Goal: Task Accomplishment & Management: Use online tool/utility

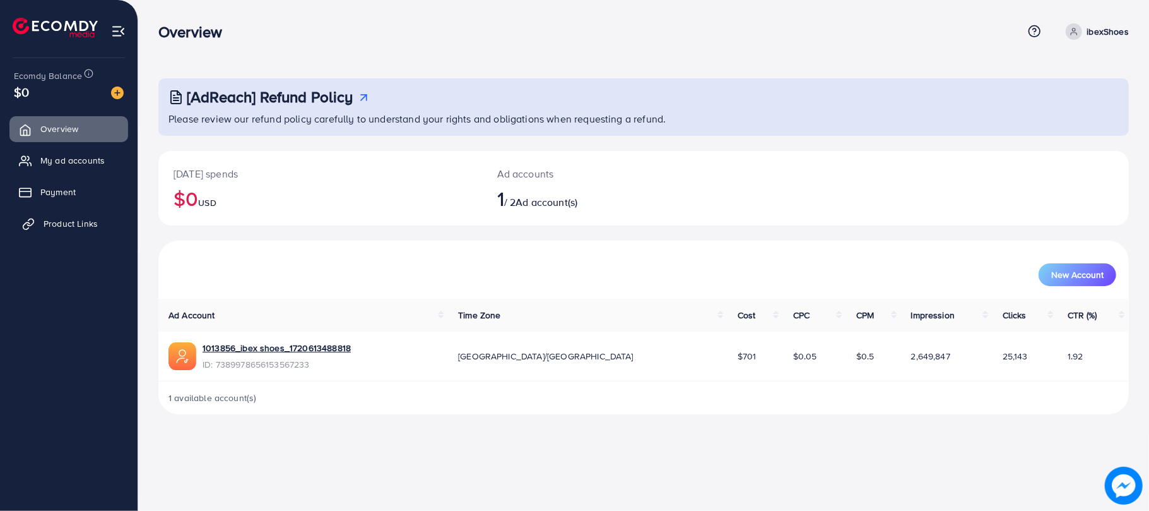
click at [106, 225] on link "Product Links" at bounding box center [68, 223] width 119 height 25
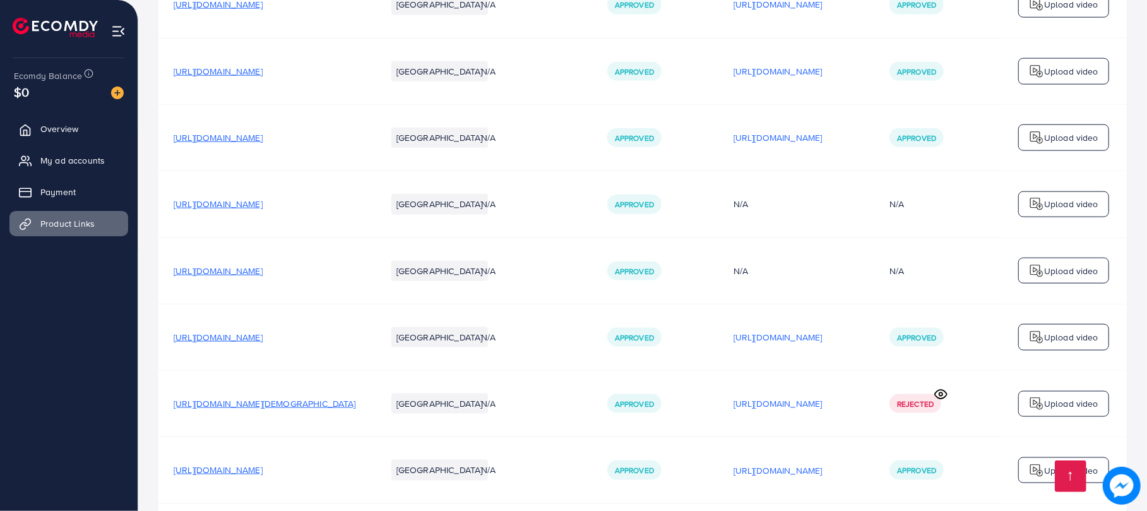
scroll to position [1122, 0]
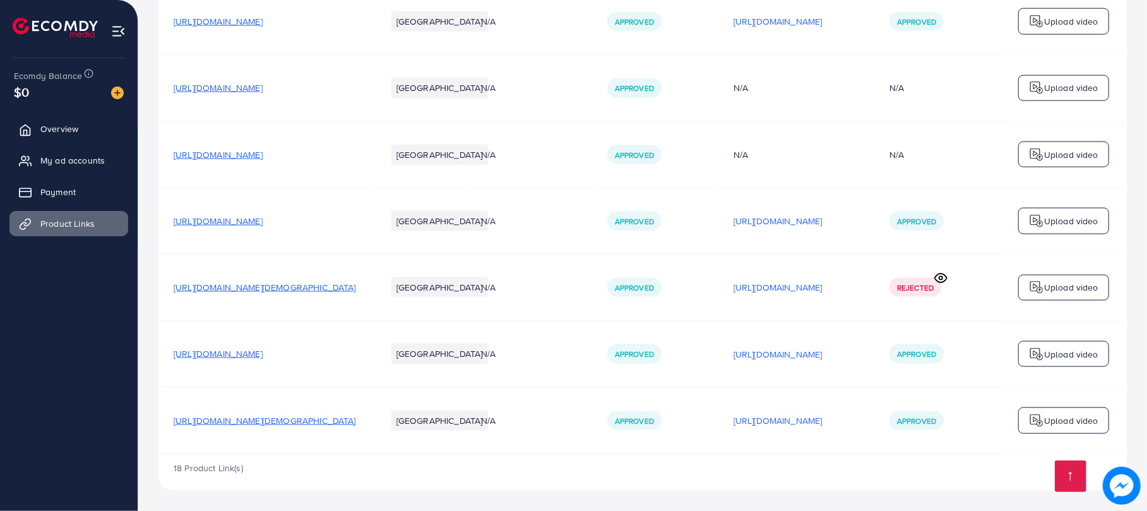
click at [280, 414] on span "[URL][DOMAIN_NAME][DEMOGRAPHIC_DATA]" at bounding box center [265, 420] width 182 height 13
click at [1065, 424] on p "Upload video" at bounding box center [1071, 420] width 54 height 15
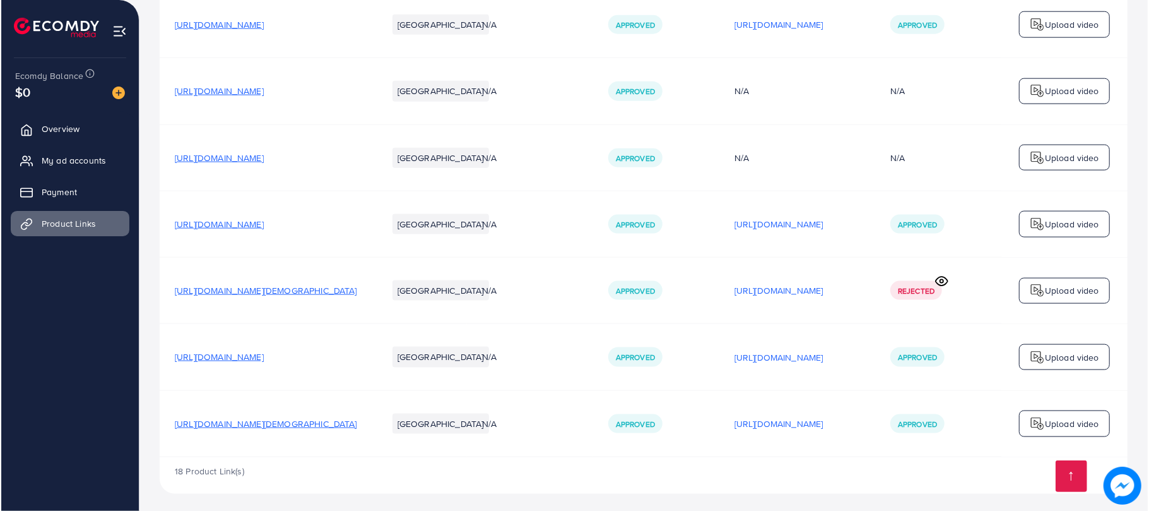
scroll to position [1122, 0]
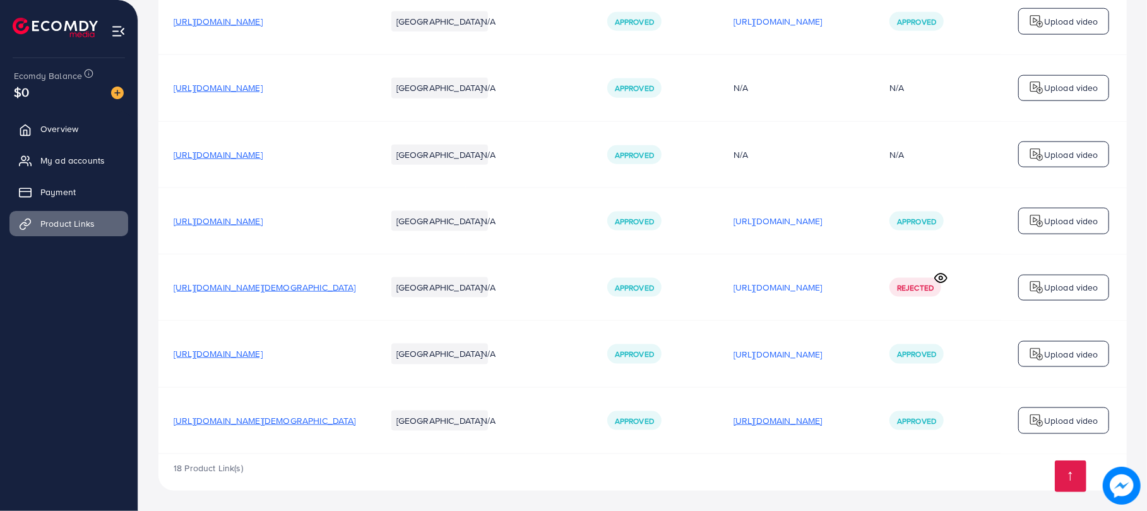
click at [822, 413] on p "[URL][DOMAIN_NAME]" at bounding box center [777, 420] width 89 height 15
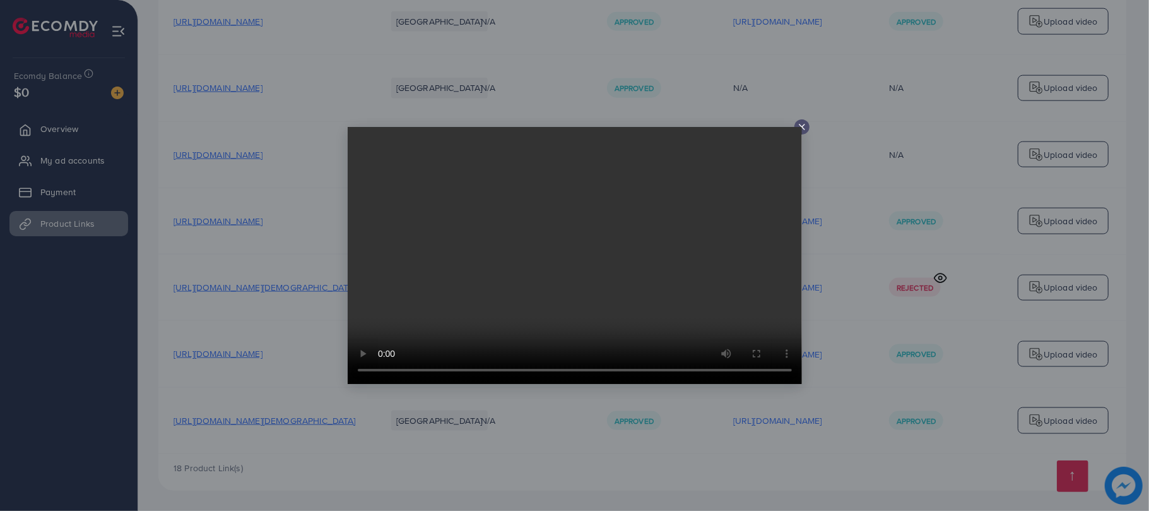
click at [798, 127] on video at bounding box center [575, 255] width 454 height 257
click at [589, 251] on video at bounding box center [575, 255] width 454 height 257
click at [806, 127] on icon at bounding box center [802, 127] width 10 height 10
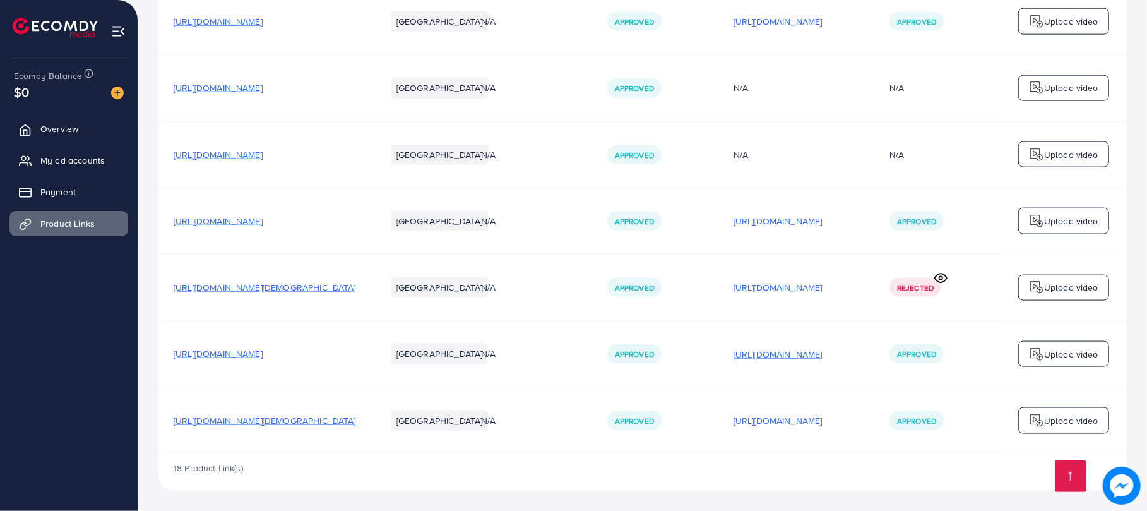
click at [822, 351] on p "[URL][DOMAIN_NAME]" at bounding box center [777, 354] width 89 height 15
